Goal: Task Accomplishment & Management: Complete application form

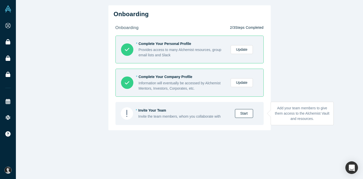
click at [241, 113] on link "Start" at bounding box center [244, 113] width 18 height 9
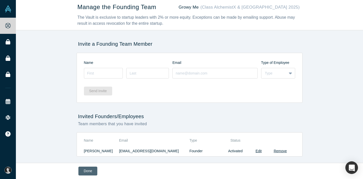
click at [84, 169] on button "Done" at bounding box center [87, 170] width 19 height 9
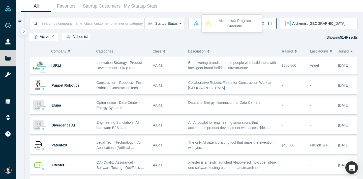
click at [272, 23] on icon "button" at bounding box center [270, 23] width 4 height 4
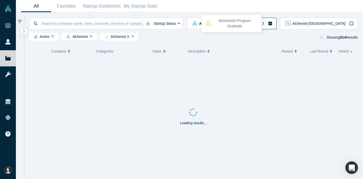
click at [272, 24] on icon "button" at bounding box center [270, 24] width 4 height 4
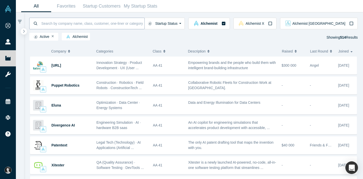
click at [130, 24] on input at bounding box center [93, 23] width 104 height 12
type input "р"
